Goal: Task Accomplishment & Management: Use online tool/utility

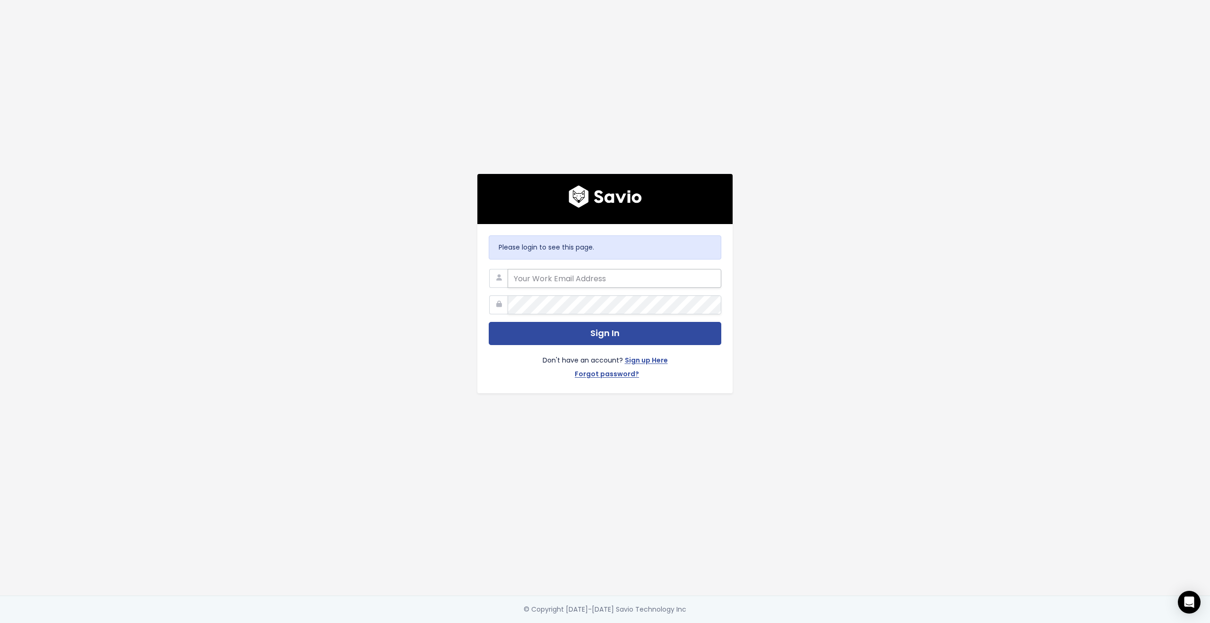
click at [599, 275] on input "email" at bounding box center [615, 278] width 214 height 19
click at [699, 280] on input "email" at bounding box center [615, 278] width 214 height 19
click at [508, 269] on div at bounding box center [508, 269] width 0 height 0
type input "[PERSON_NAME][EMAIL_ADDRESS][DOMAIN_NAME]"
click at [598, 345] on div "Don't have an account? Sign up Here Forgot password?" at bounding box center [605, 363] width 233 height 37
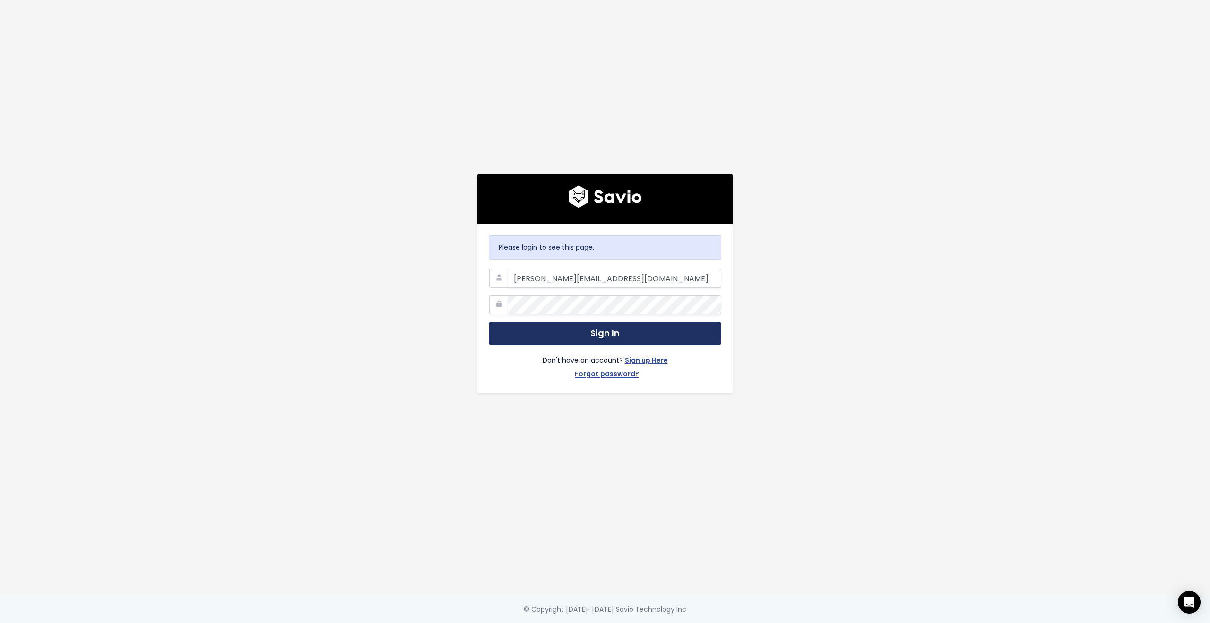
click at [602, 332] on button "Sign In" at bounding box center [605, 333] width 233 height 23
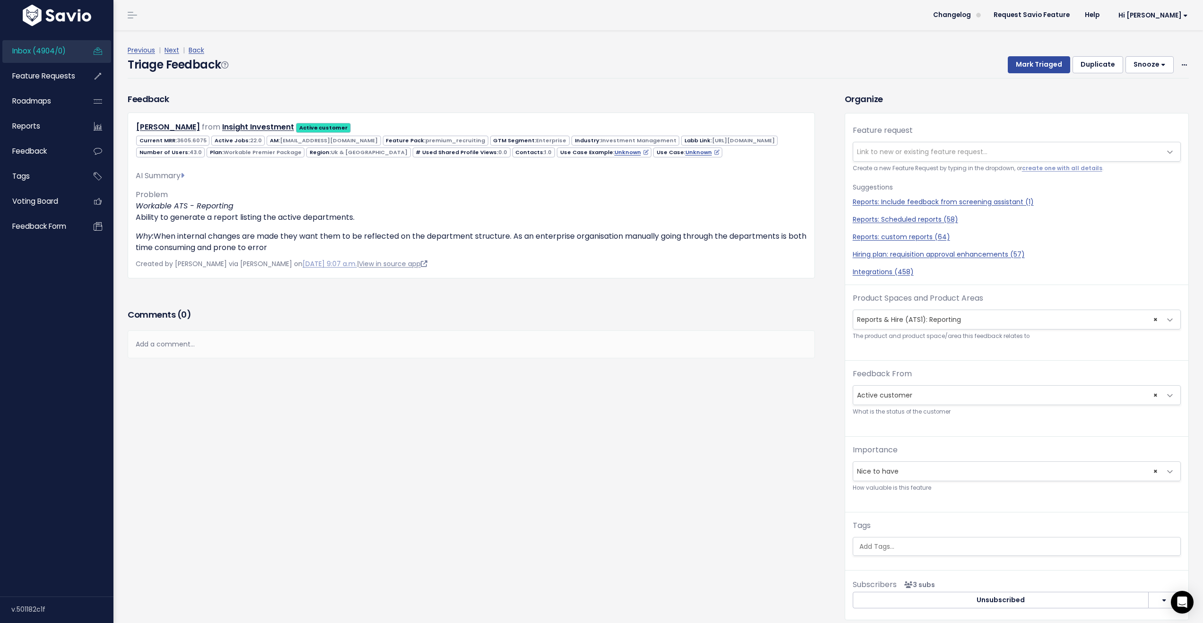
click at [401, 268] on link "View in source app" at bounding box center [393, 263] width 69 height 9
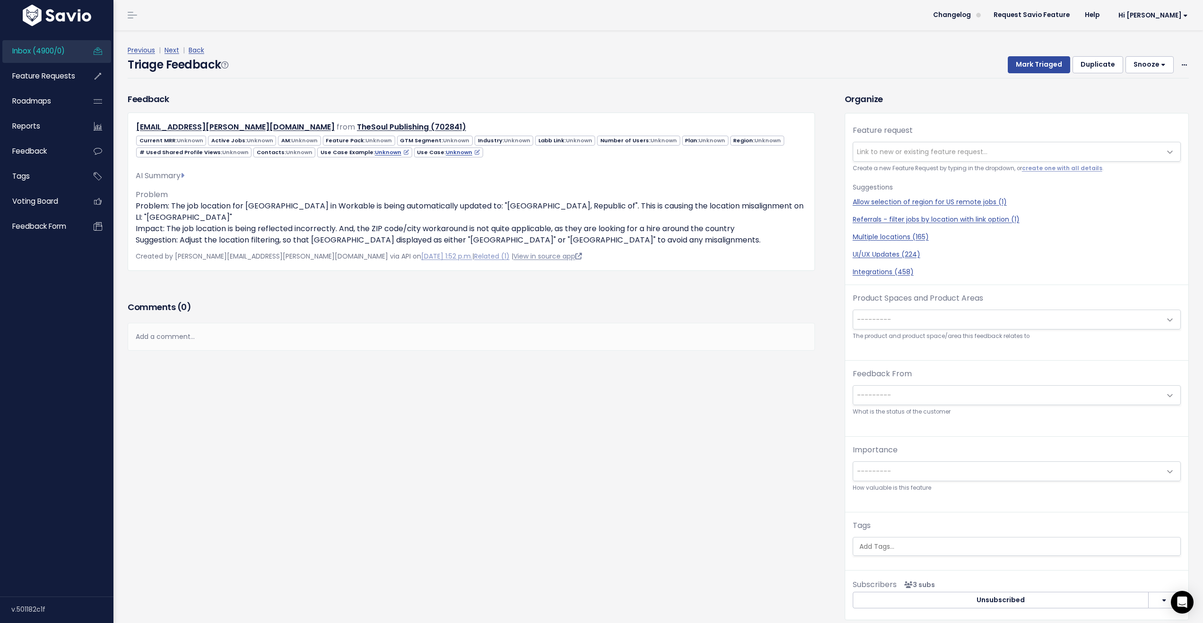
click at [513, 251] on link "View in source app" at bounding box center [547, 255] width 69 height 9
